Goal: Task Accomplishment & Management: Use online tool/utility

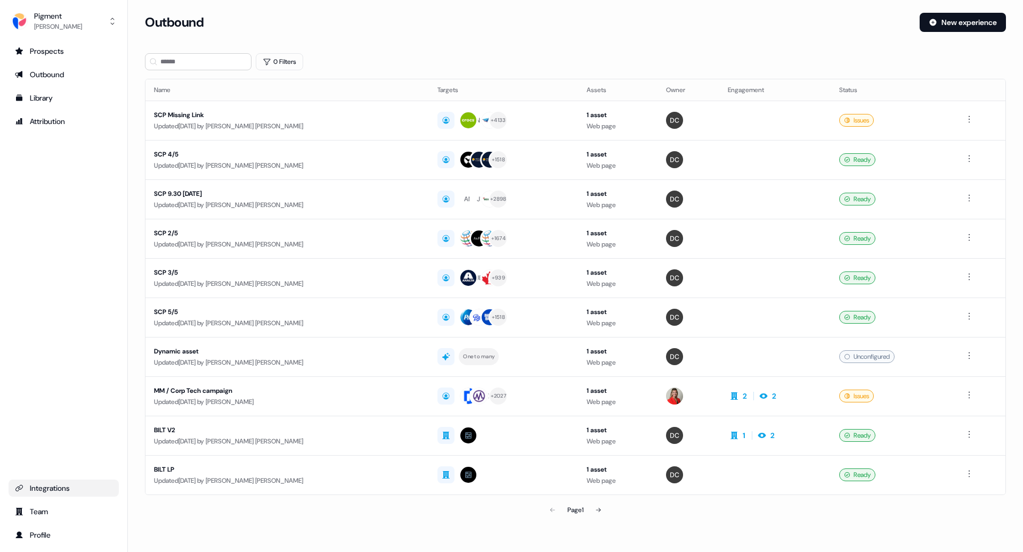
click at [60, 492] on div "Integrations" at bounding box center [63, 488] width 97 height 11
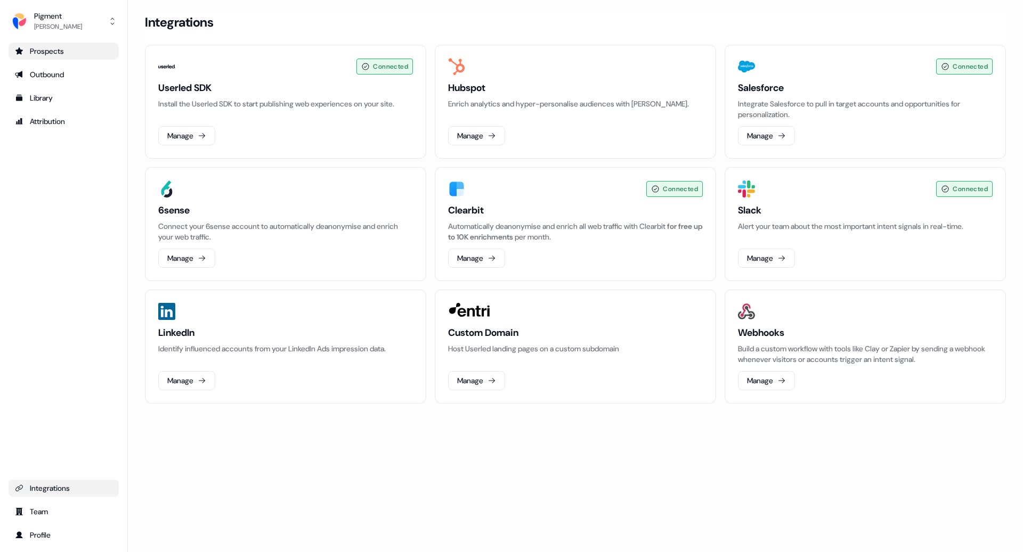
click at [84, 54] on div "Prospects" at bounding box center [63, 51] width 97 height 11
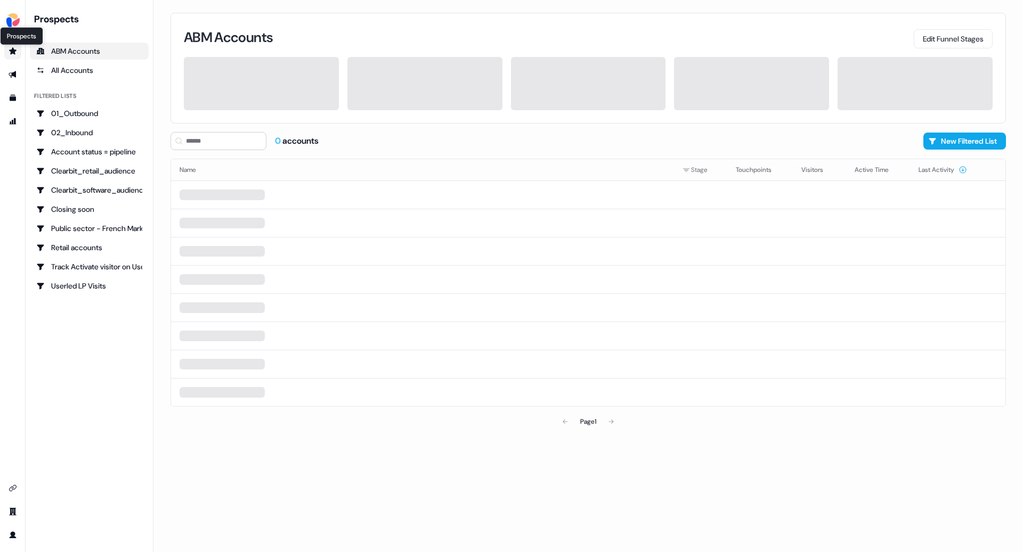
click at [12, 48] on icon "Go to prospects" at bounding box center [12, 50] width 7 height 7
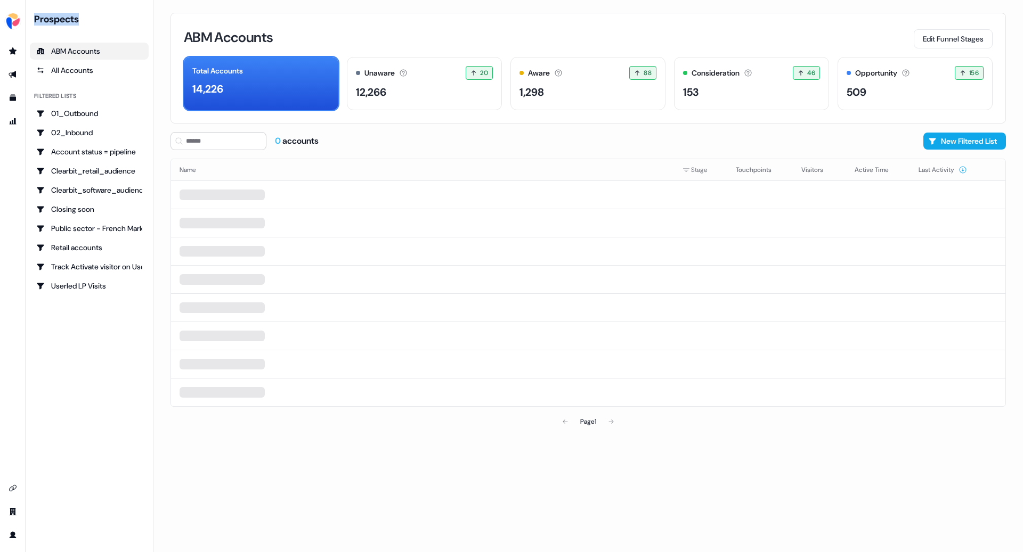
drag, startPoint x: 83, startPoint y: 20, endPoint x: 35, endPoint y: 23, distance: 48.0
click at [35, 23] on div "Prospects" at bounding box center [91, 19] width 115 height 13
click at [12, 77] on icon "Go to outbound experience" at bounding box center [13, 74] width 9 height 9
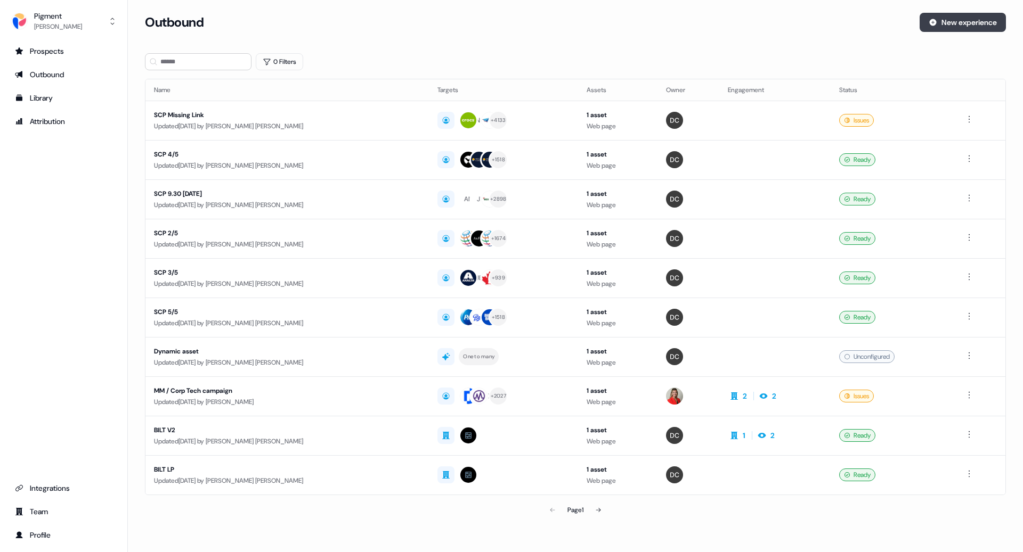
click at [966, 23] on button "New experience" at bounding box center [962, 22] width 86 height 19
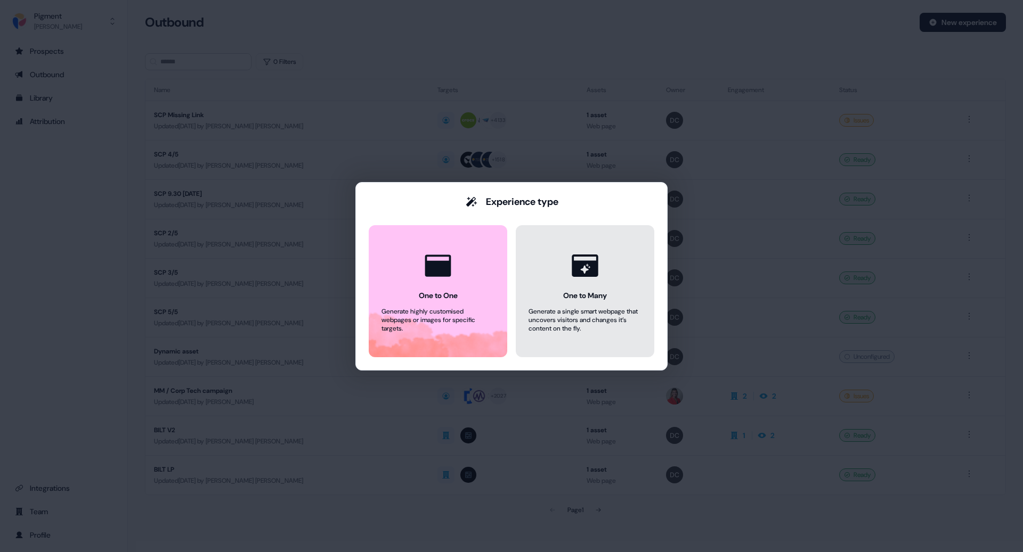
click at [563, 296] on div "One to Many" at bounding box center [585, 295] width 44 height 11
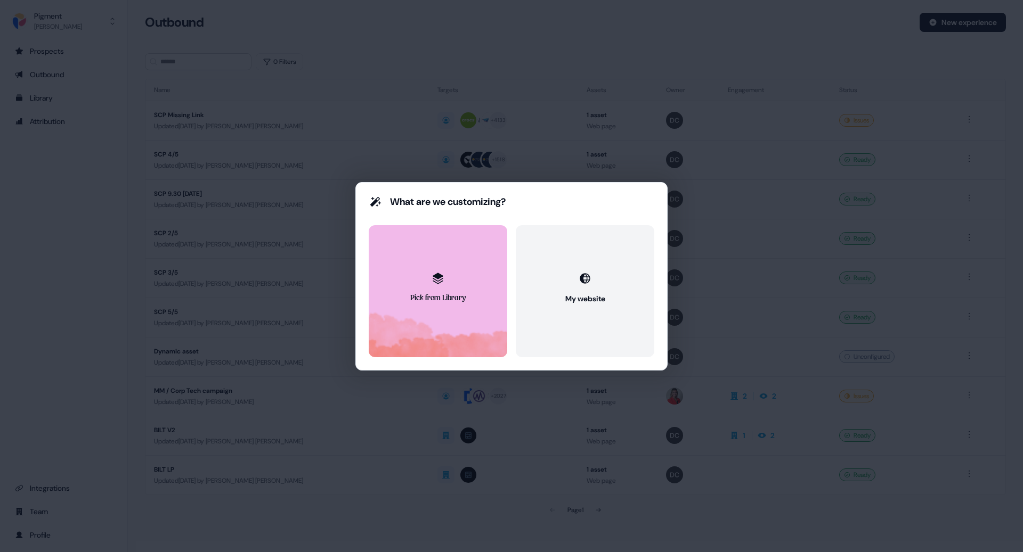
click at [497, 295] on button "Pick from Library" at bounding box center [438, 291] width 138 height 132
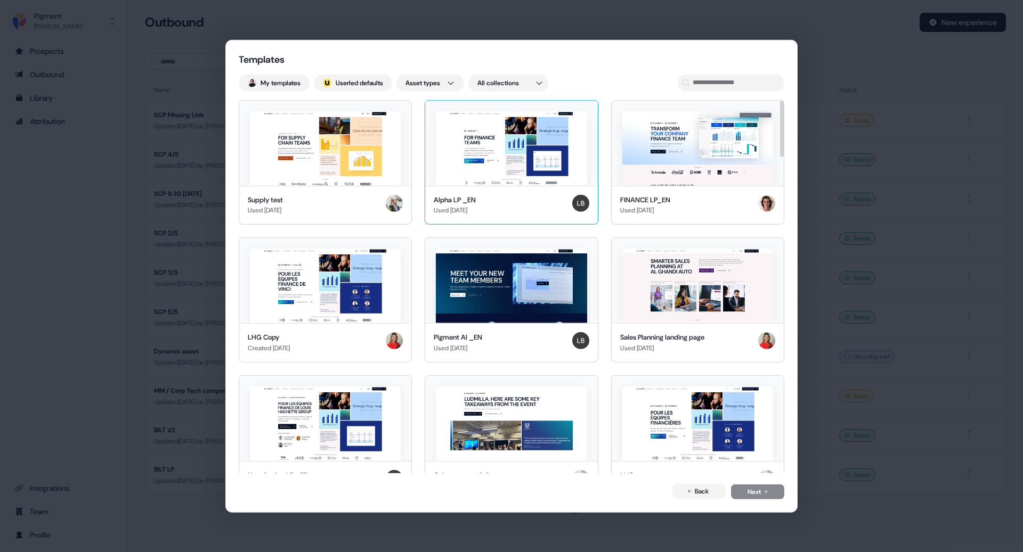
click at [488, 148] on img at bounding box center [511, 148] width 151 height 75
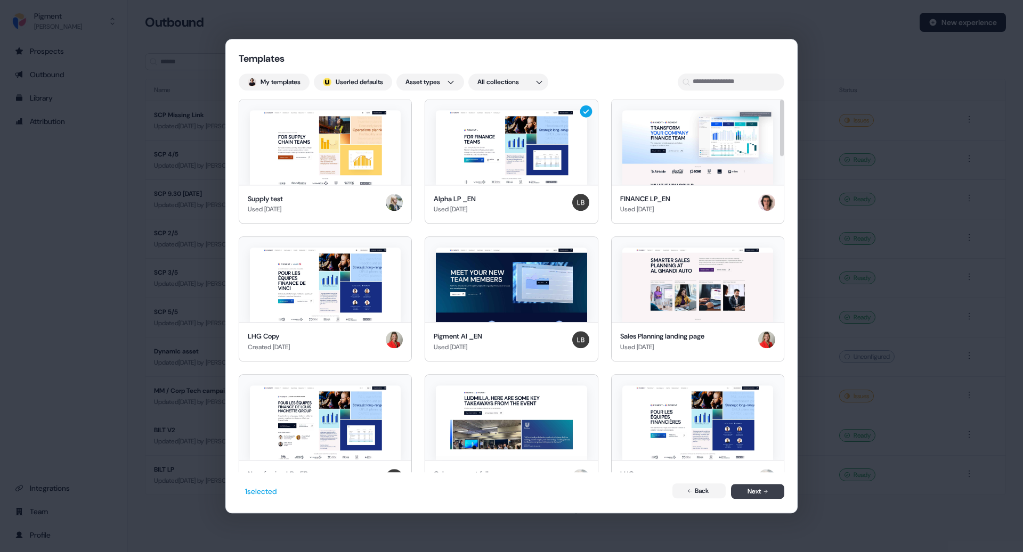
click at [750, 496] on button "Next" at bounding box center [757, 492] width 53 height 15
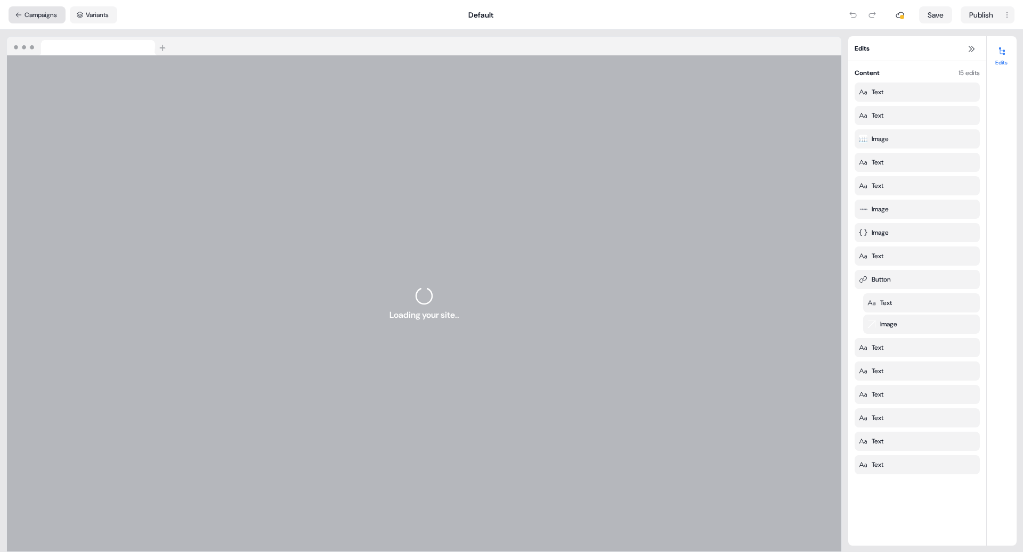
click at [45, 7] on button "Campaigns" at bounding box center [37, 14] width 57 height 17
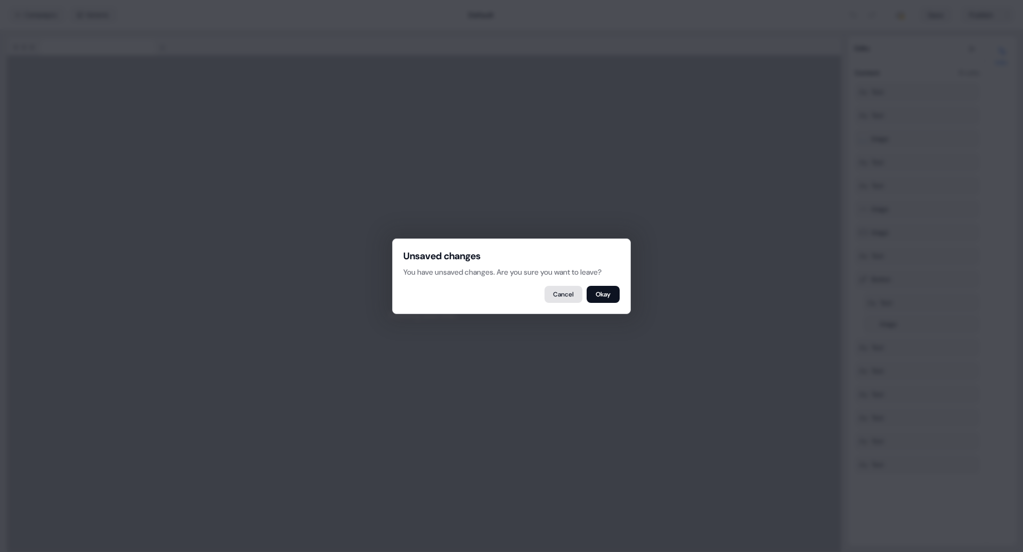
click at [570, 296] on button "Cancel" at bounding box center [563, 294] width 38 height 17
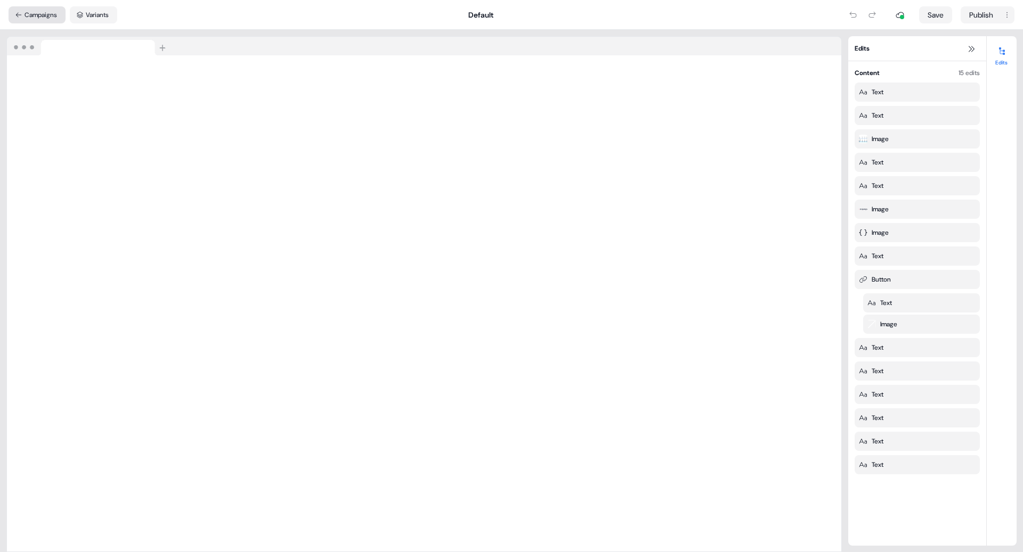
click at [50, 13] on button "Campaigns" at bounding box center [37, 14] width 57 height 17
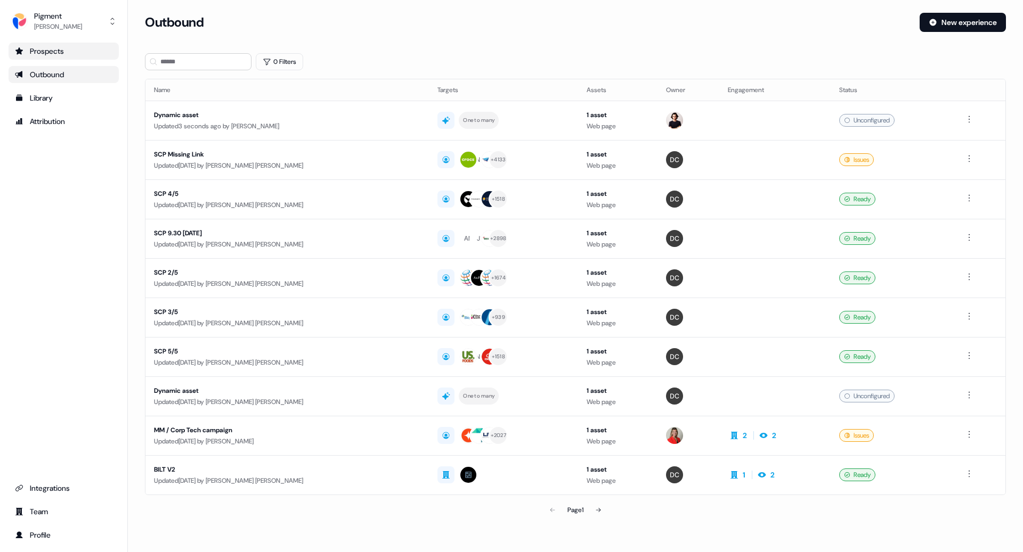
click at [61, 46] on div "Prospects" at bounding box center [63, 51] width 97 height 11
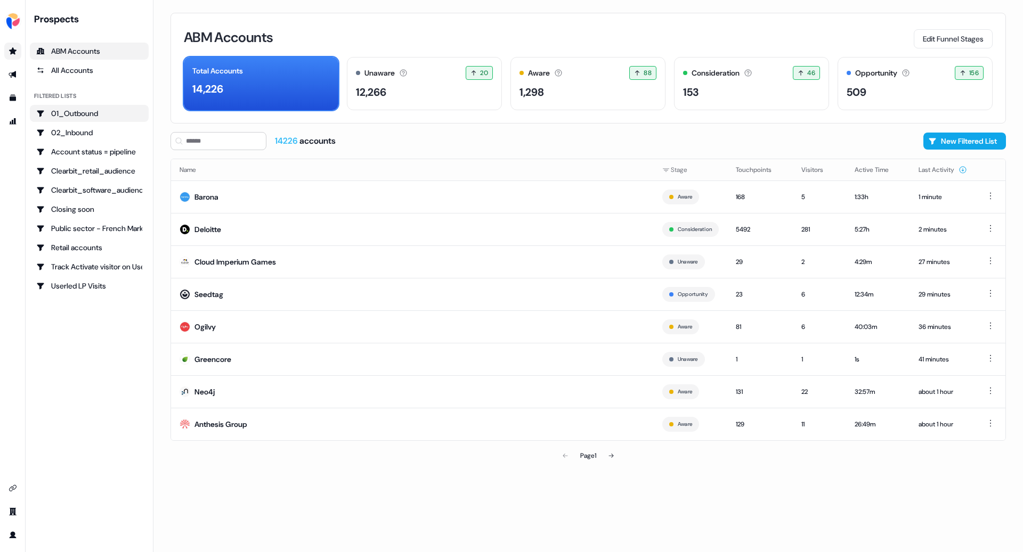
click at [115, 116] on div "01_Outbound" at bounding box center [89, 113] width 106 height 11
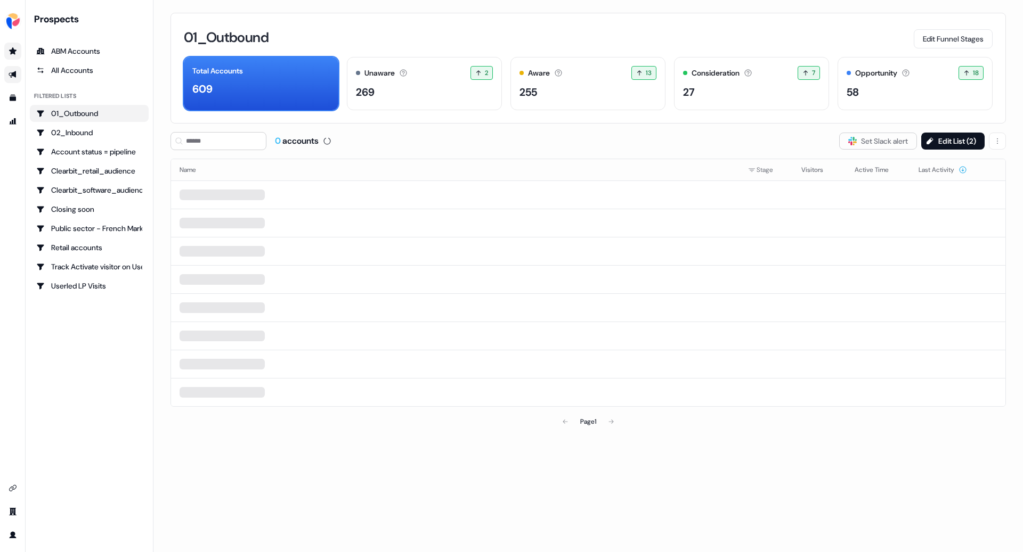
click at [9, 74] on icon "Go to outbound experience" at bounding box center [12, 74] width 7 height 7
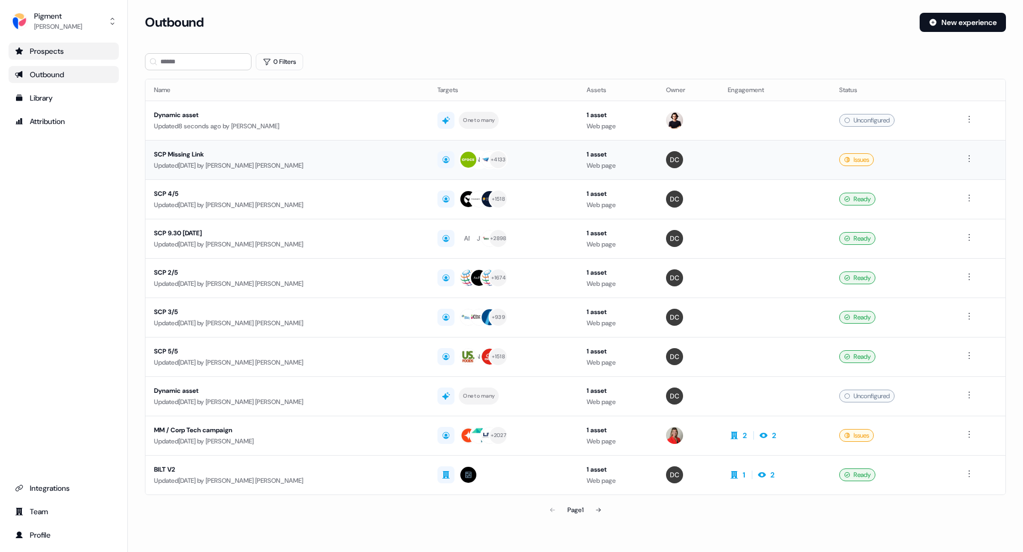
click at [310, 143] on td "SCP Missing Link Updated [DATE] by [PERSON_NAME] [PERSON_NAME]" at bounding box center [286, 159] width 283 height 39
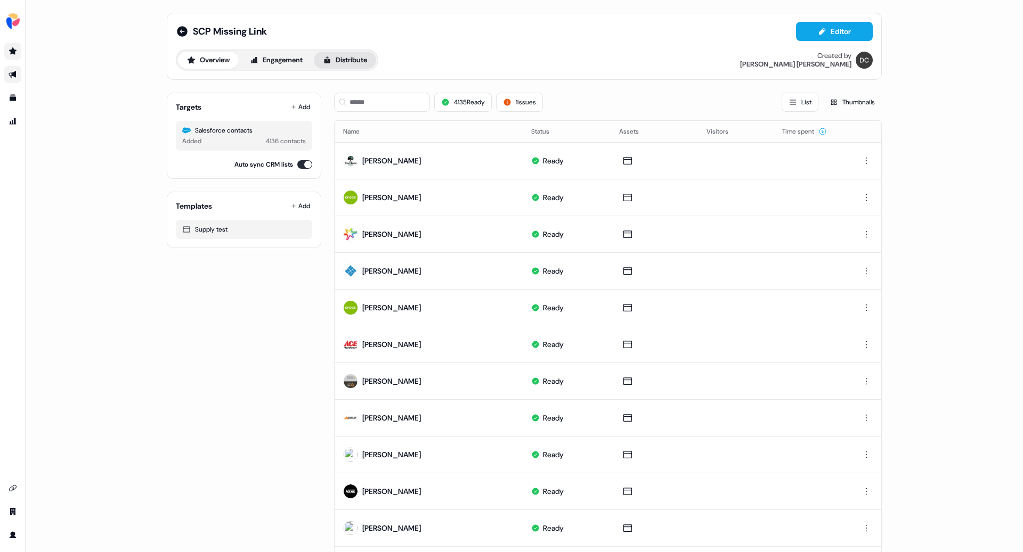
click at [334, 58] on button "Distribute" at bounding box center [345, 60] width 62 height 17
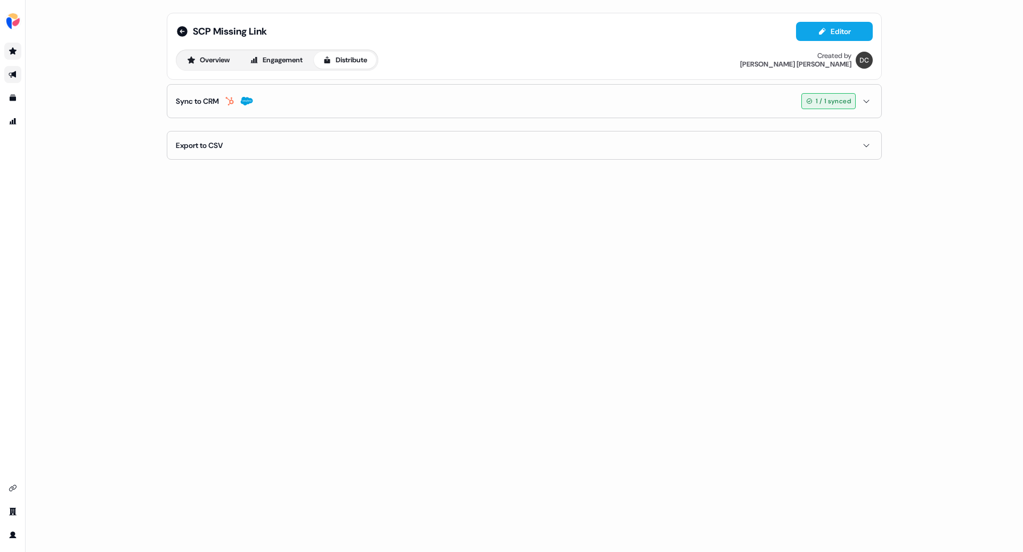
click at [325, 112] on button "Sync to CRM 1 / 1 synced" at bounding box center [524, 101] width 697 height 33
